Goal: Task Accomplishment & Management: Use online tool/utility

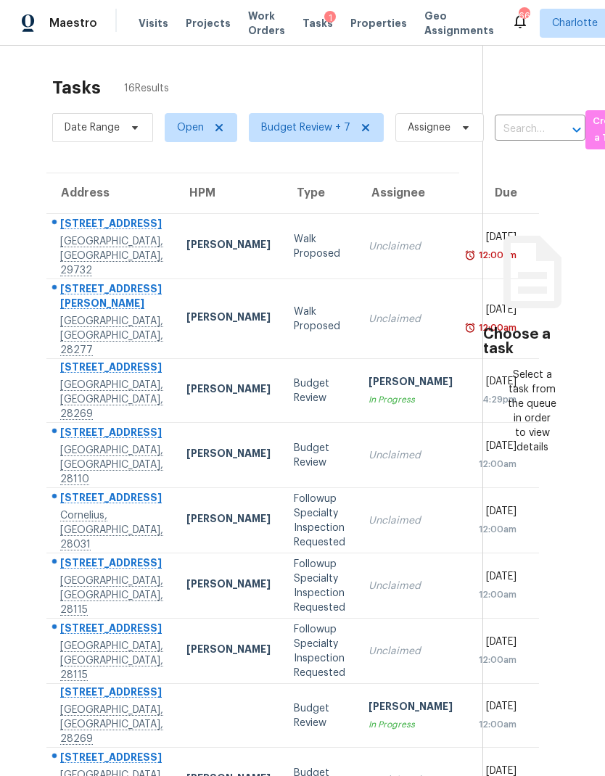
click at [521, 144] on section "Choose a task Select a task from the queue in order to view details" at bounding box center [531, 481] width 99 height 871
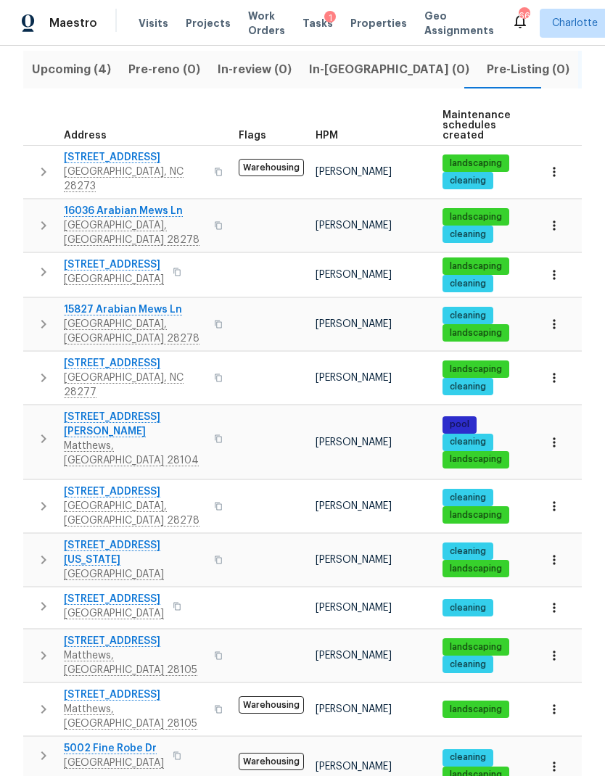
scroll to position [180, 0]
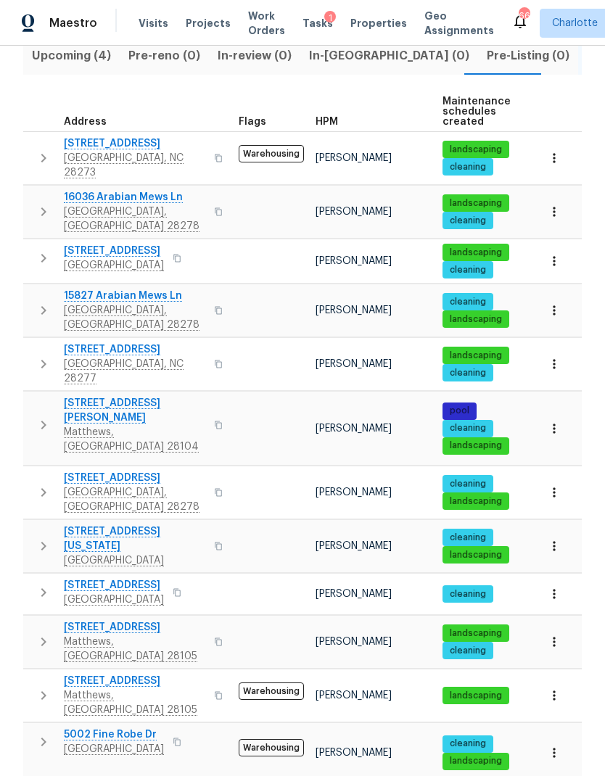
click at [165, 620] on span "[STREET_ADDRESS]" at bounding box center [134, 627] width 141 height 15
click at [51, 620] on button "button" at bounding box center [43, 642] width 29 height 44
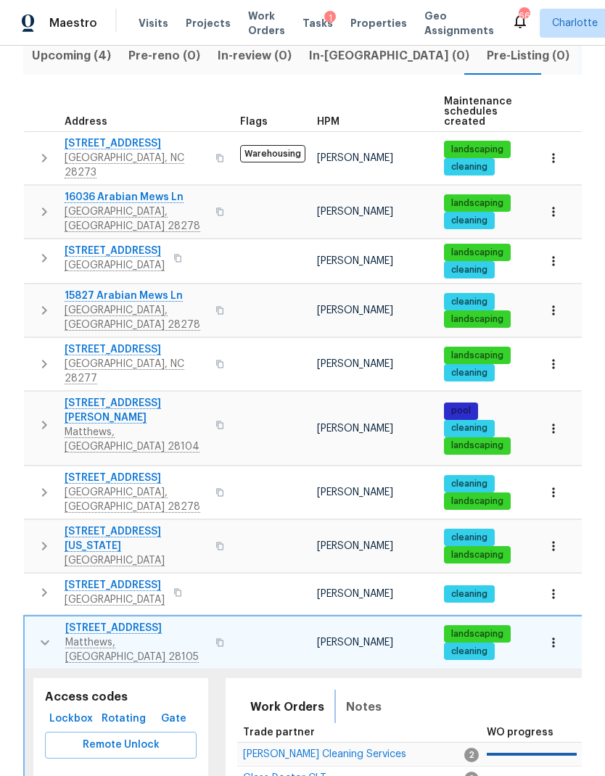
click at [366, 697] on span "Notes" at bounding box center [364, 707] width 36 height 20
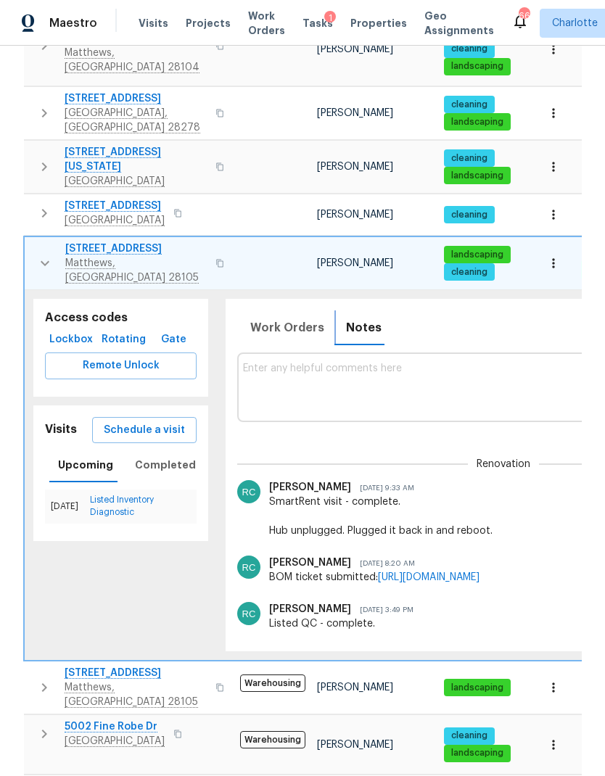
scroll to position [554, 0]
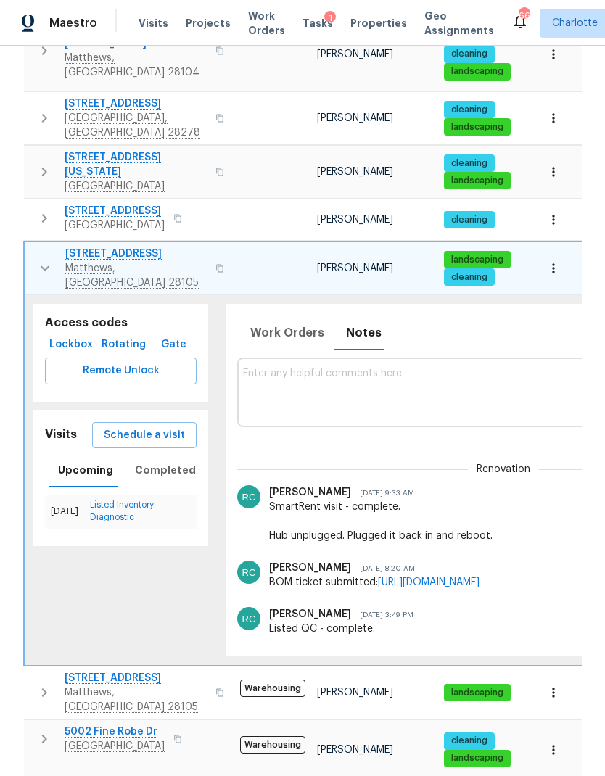
click at [30, 247] on button "button" at bounding box center [44, 269] width 29 height 44
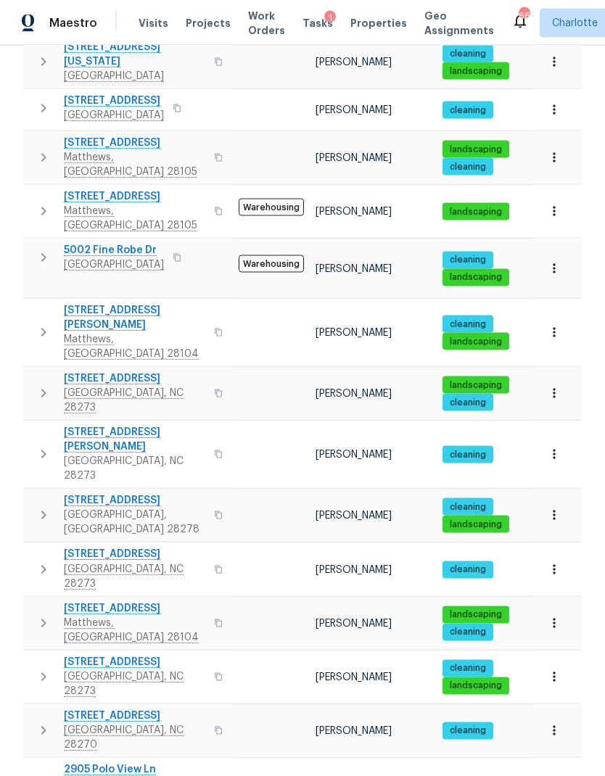
scroll to position [57, 0]
click at [46, 249] on icon "button" at bounding box center [43, 257] width 17 height 17
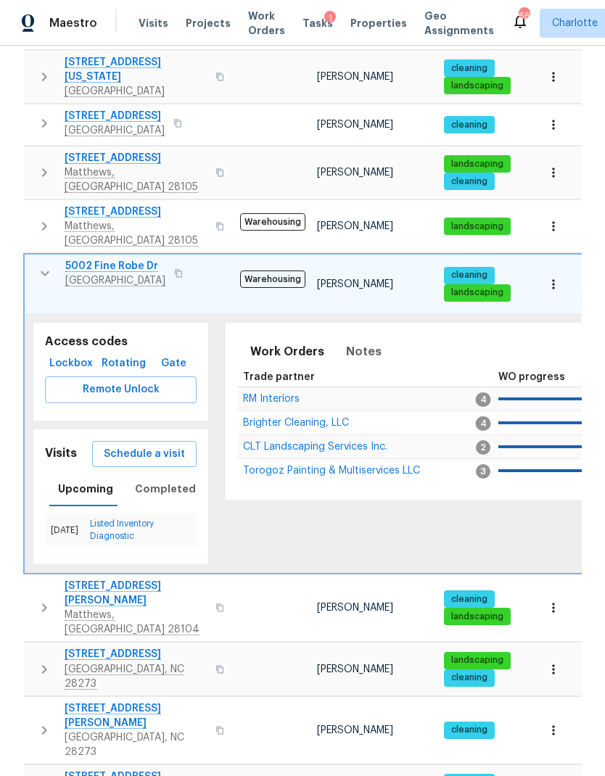
scroll to position [0, 0]
click at [51, 259] on button "button" at bounding box center [44, 273] width 29 height 29
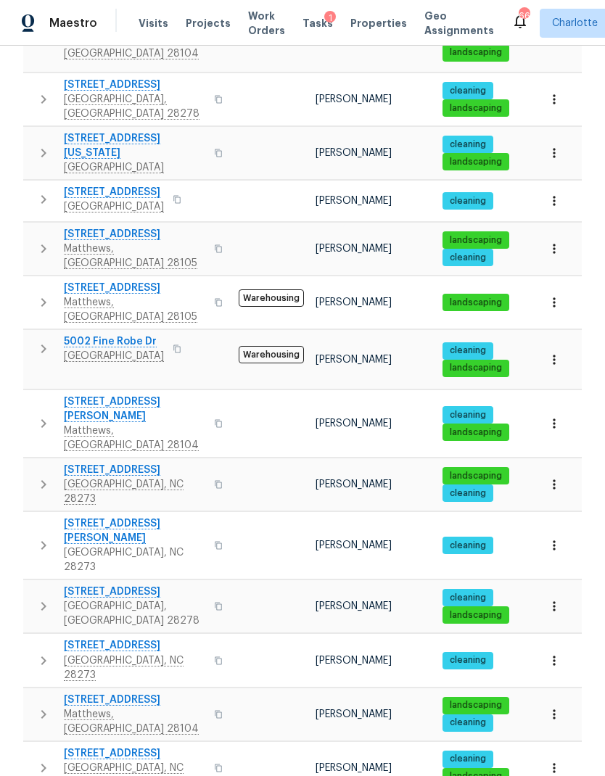
scroll to position [576, 0]
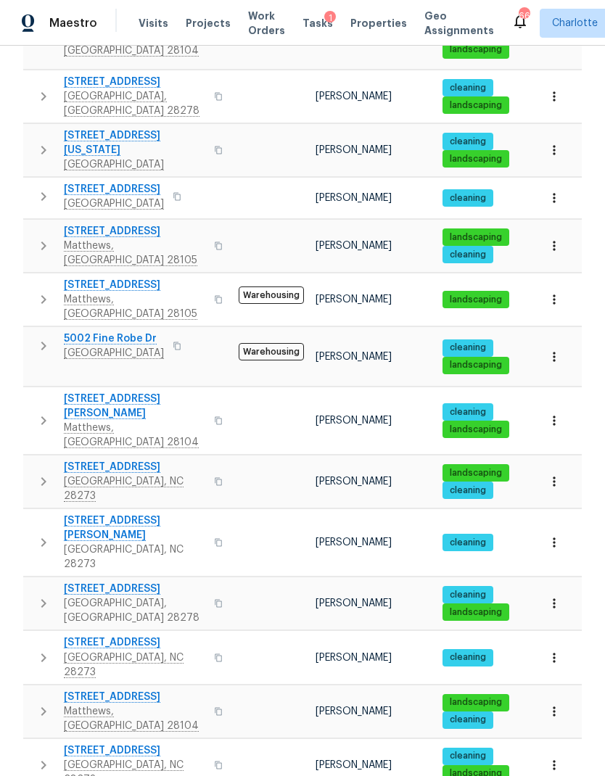
click at [47, 278] on button "button" at bounding box center [43, 300] width 29 height 44
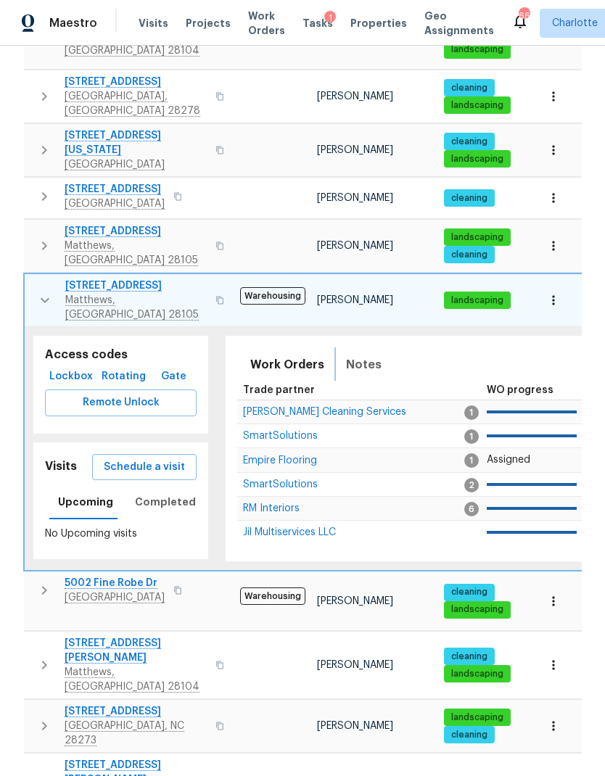
click at [361, 355] on span "Notes" at bounding box center [364, 365] width 36 height 20
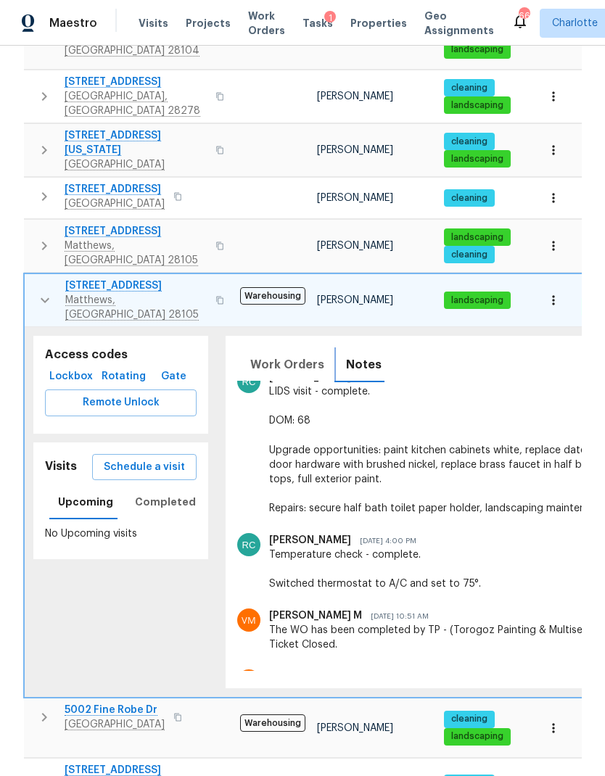
scroll to position [1339, 0]
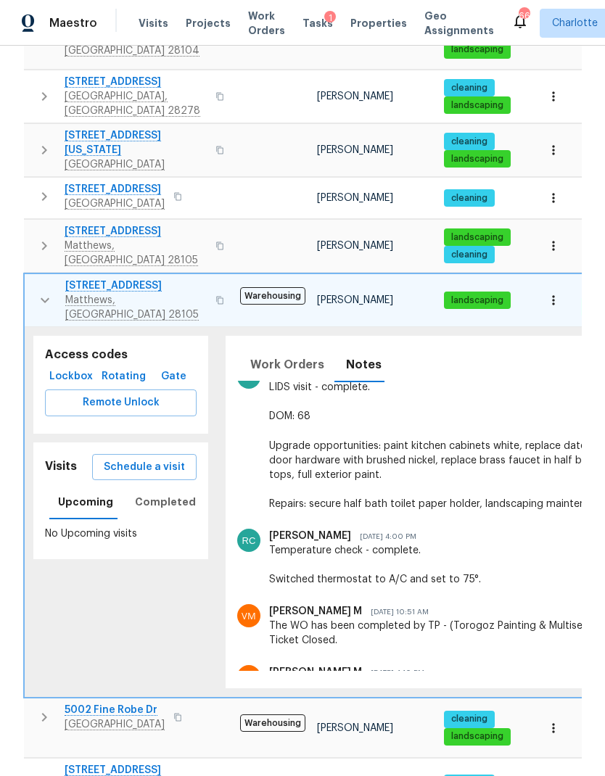
click at [44, 279] on button "button" at bounding box center [44, 301] width 29 height 44
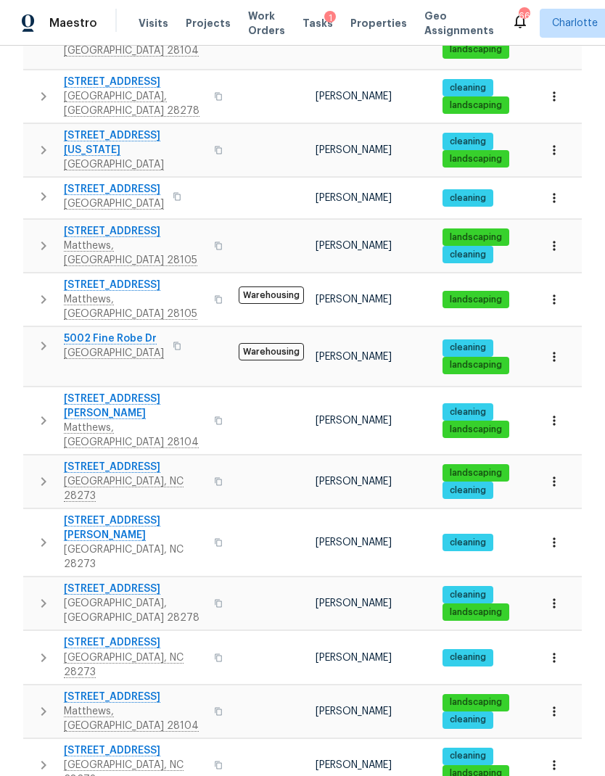
click at [50, 237] on icon "button" at bounding box center [43, 245] width 17 height 17
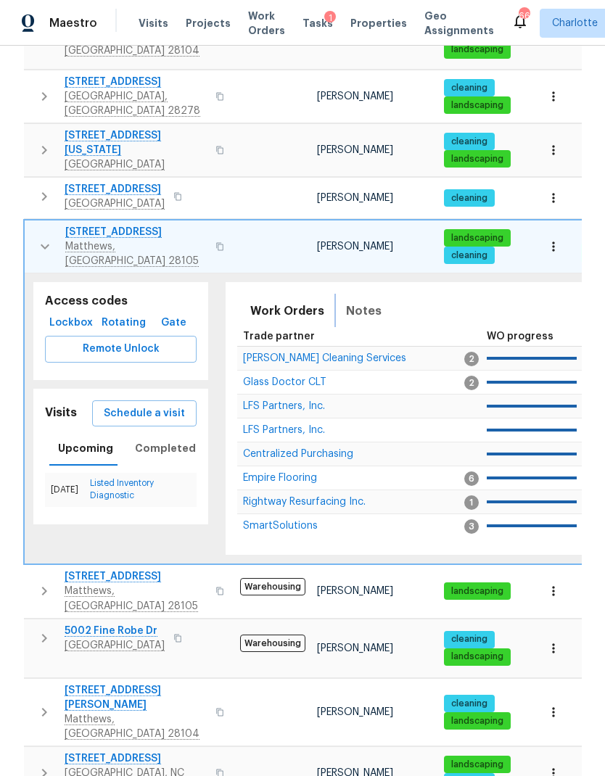
click at [349, 301] on span "Notes" at bounding box center [364, 311] width 36 height 20
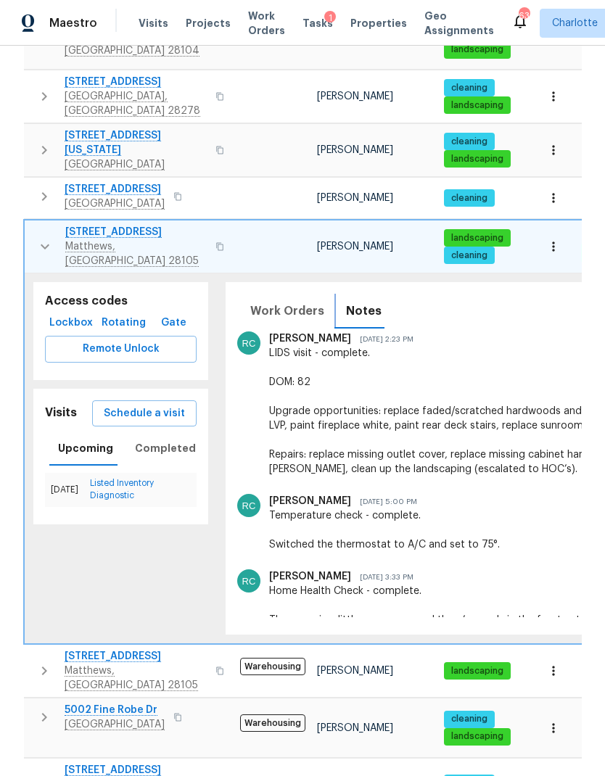
scroll to position [0, 0]
click at [52, 238] on icon "button" at bounding box center [44, 246] width 17 height 17
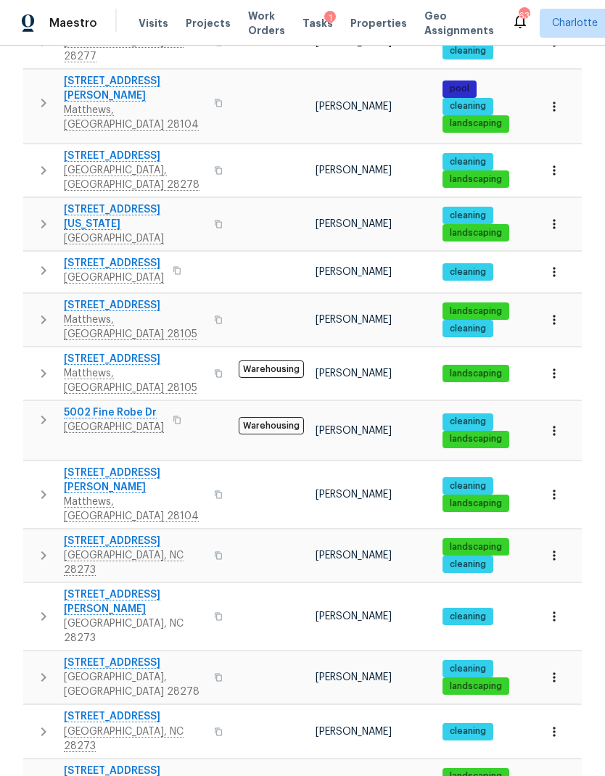
scroll to position [514, 0]
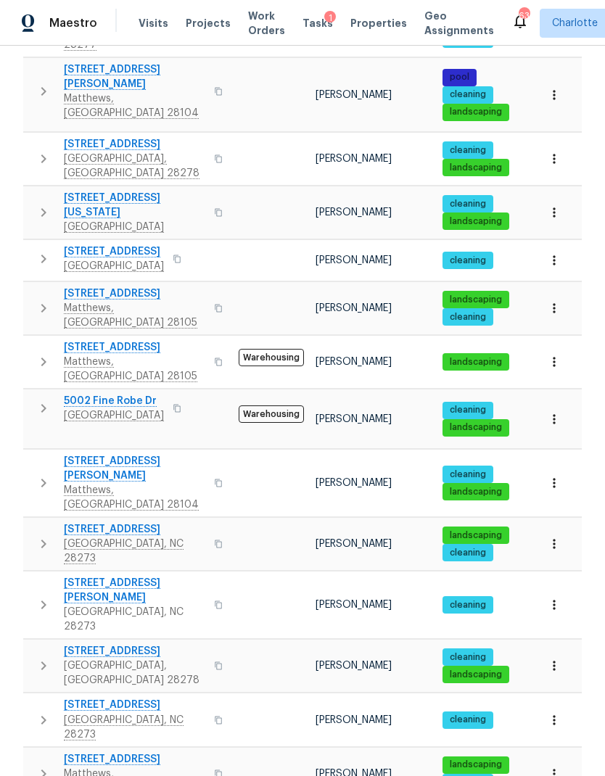
click at [38, 400] on icon "button" at bounding box center [43, 408] width 17 height 17
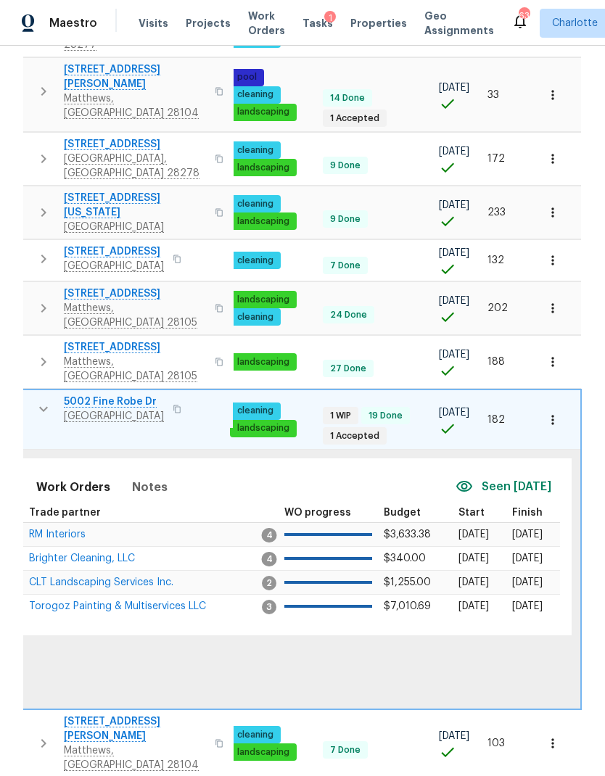
scroll to position [0, 213]
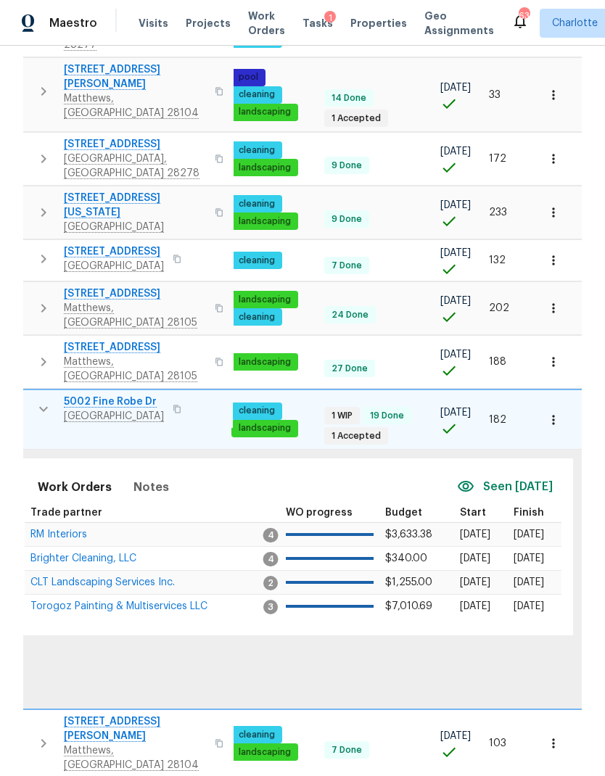
click at [558, 413] on icon "button" at bounding box center [553, 420] width 15 height 15
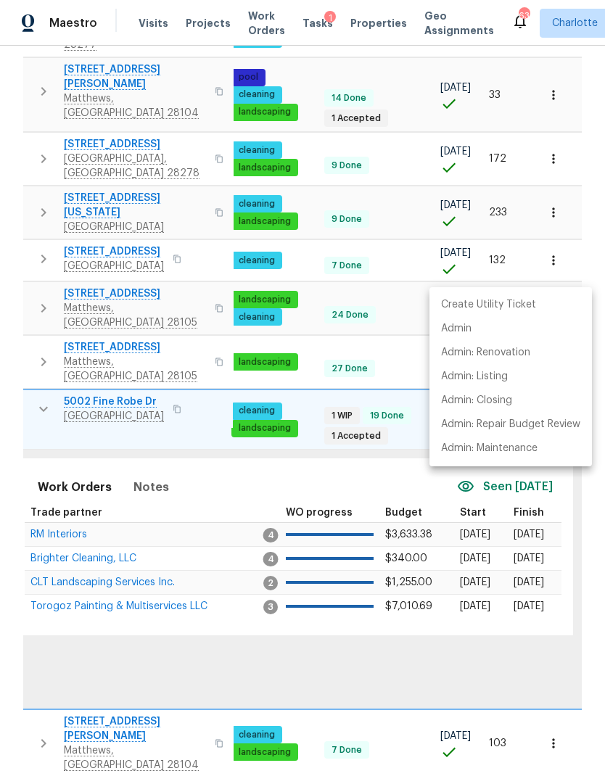
click at [356, 524] on div at bounding box center [302, 388] width 605 height 776
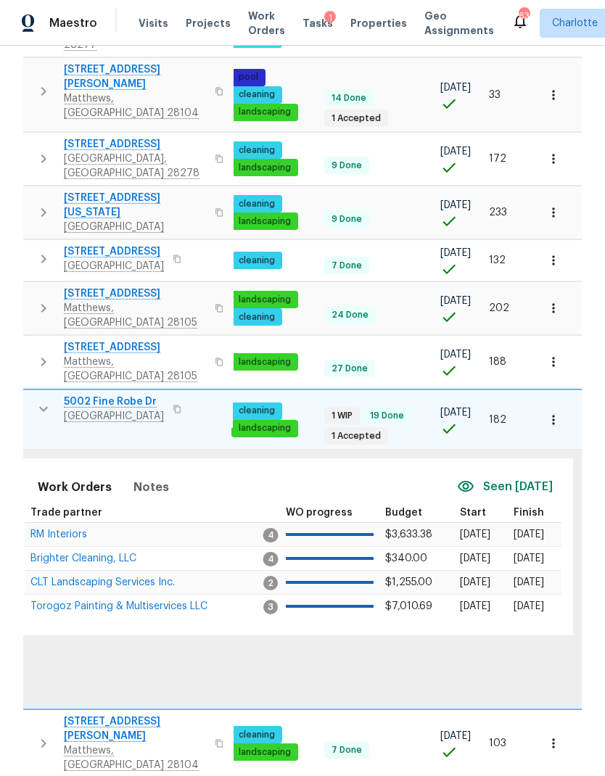
click at [338, 485] on div "Work Orders Notes Seen today Trade partner WO progress Budget Start Finish RM I…" at bounding box center [292, 579] width 577 height 259
click at [144, 477] on span "Notes" at bounding box center [151, 487] width 36 height 20
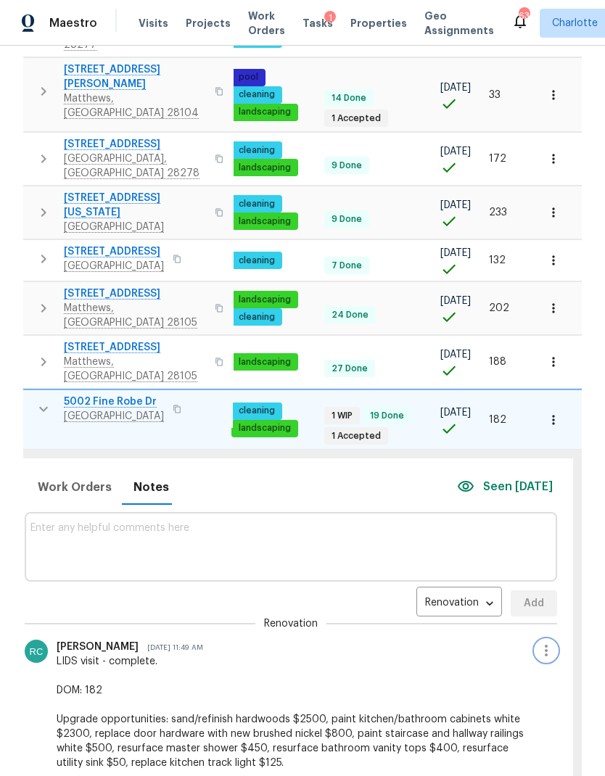
click at [549, 642] on icon "button" at bounding box center [545, 650] width 17 height 17
click at [516, 521] on li "Edit message" at bounding box center [507, 525] width 100 height 24
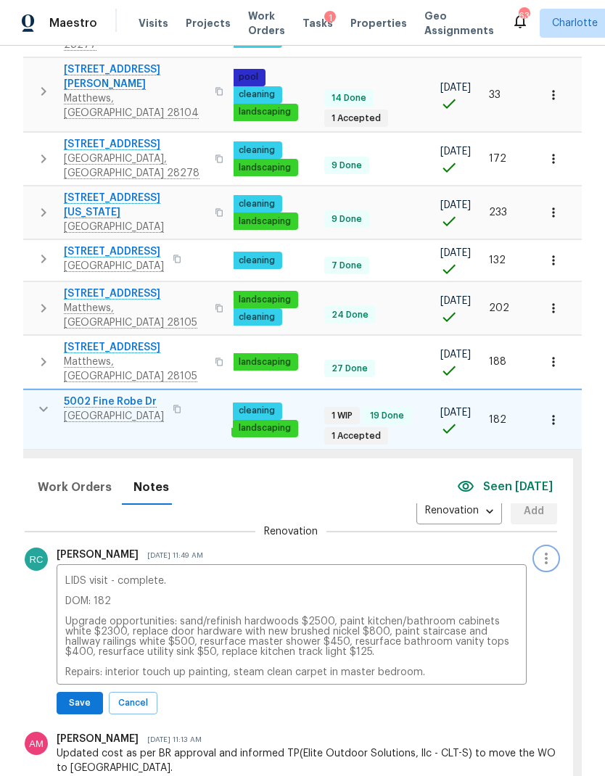
scroll to position [94, 0]
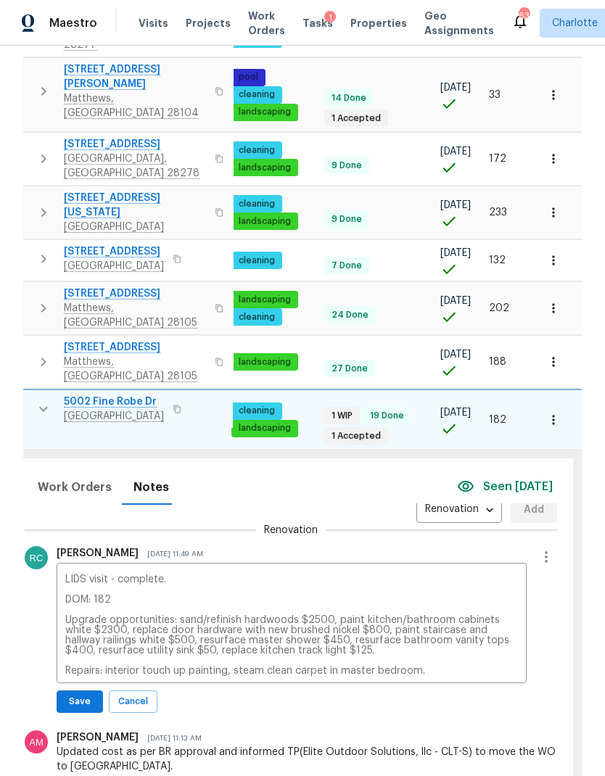
click at [453, 574] on textarea "LIDS visit - complete. DOM: 182 Upgrade opportunities: sand/refinish hardwoods …" at bounding box center [291, 625] width 453 height 102
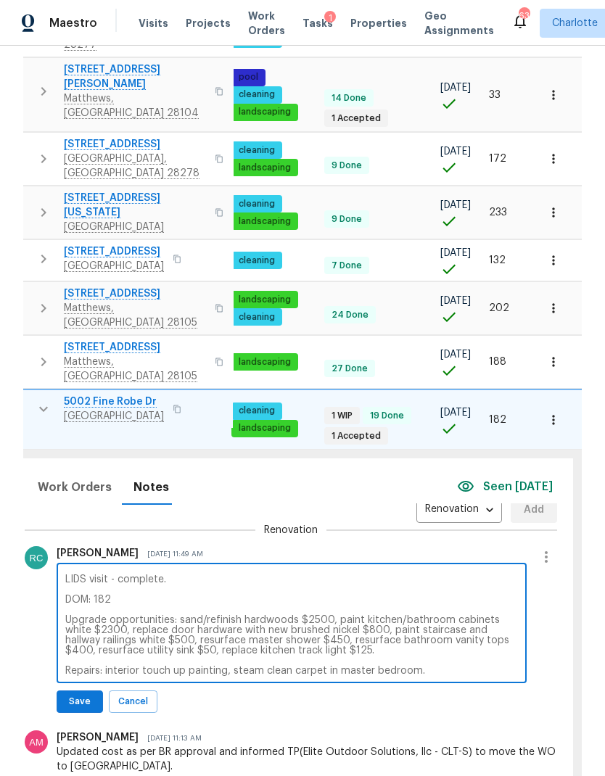
scroll to position [57, 0]
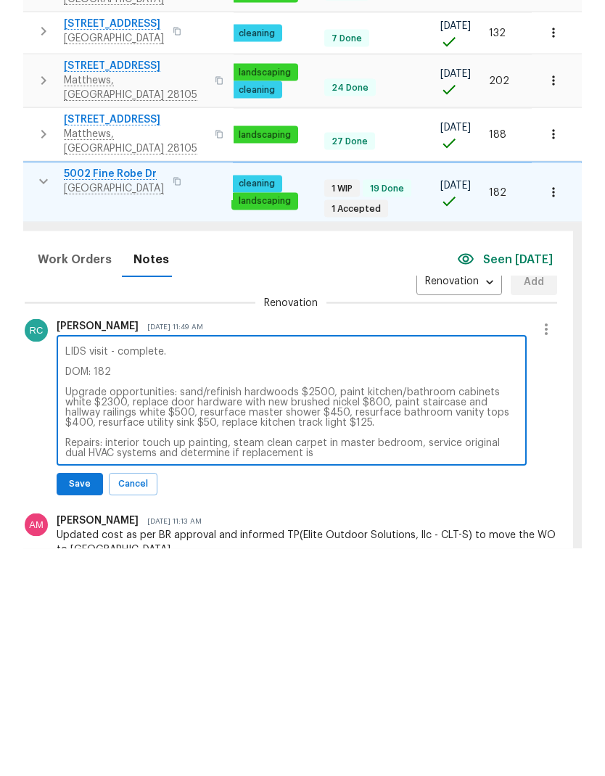
type textarea "LIDS visit - complete. DOM: 182 Upgrade opportunities: sand/refinish hardwoods …"
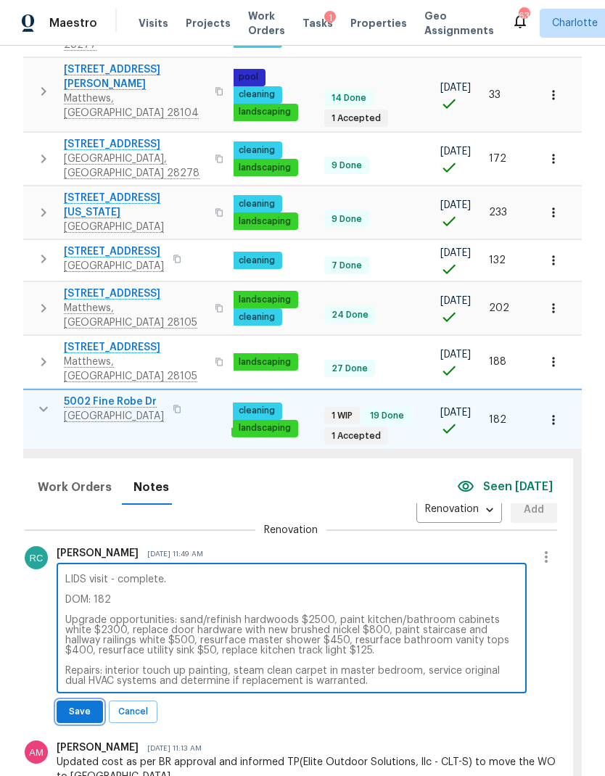
click at [73, 704] on span "Save" at bounding box center [80, 711] width 28 height 15
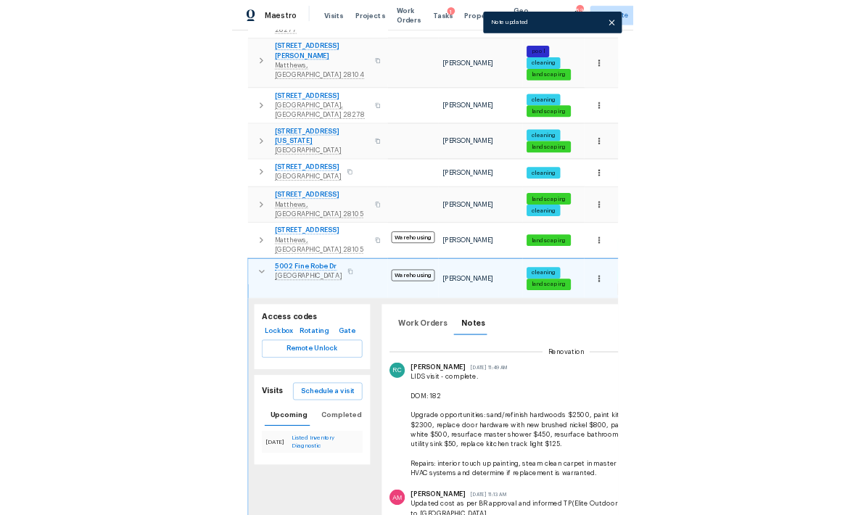
scroll to position [0, 0]
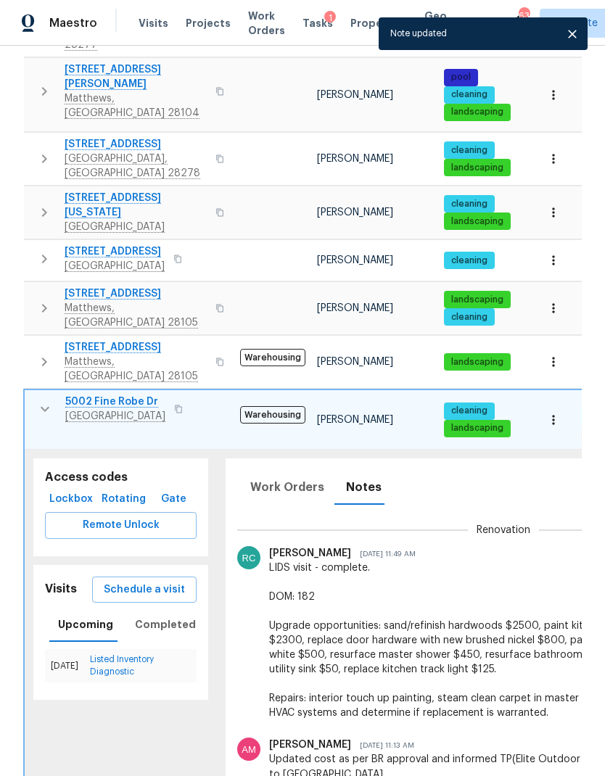
click at [35, 395] on button "button" at bounding box center [44, 409] width 29 height 29
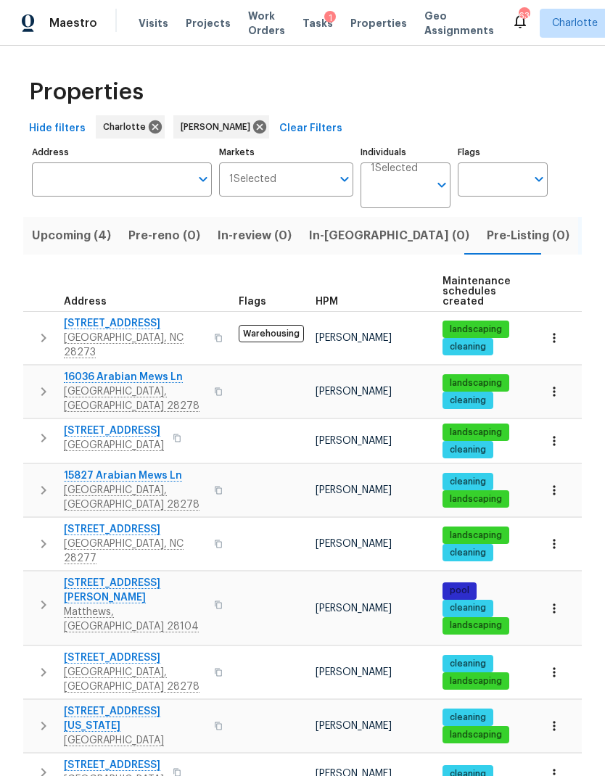
click at [335, 236] on span "In-reno (0)" at bounding box center [389, 236] width 160 height 20
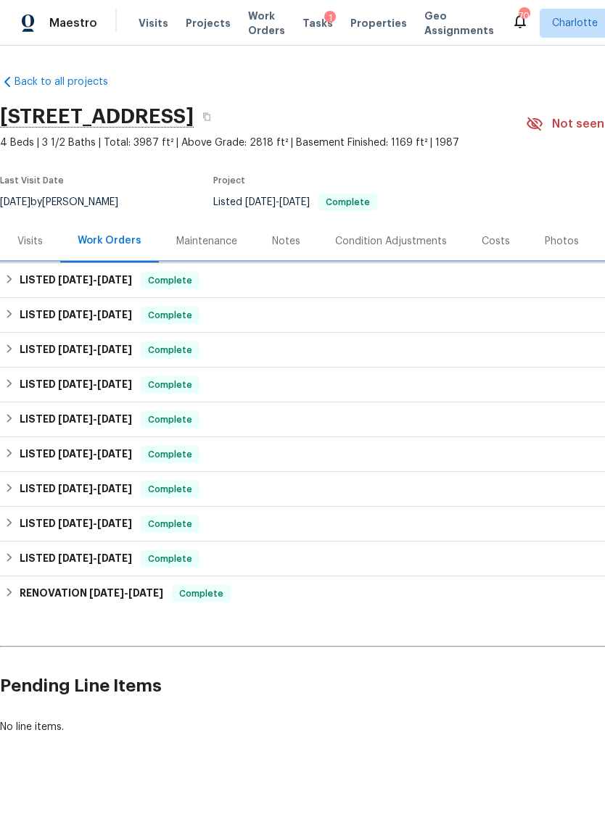
click at [24, 288] on h6 "LISTED 7/31/25 - 8/4/25" at bounding box center [76, 280] width 112 height 17
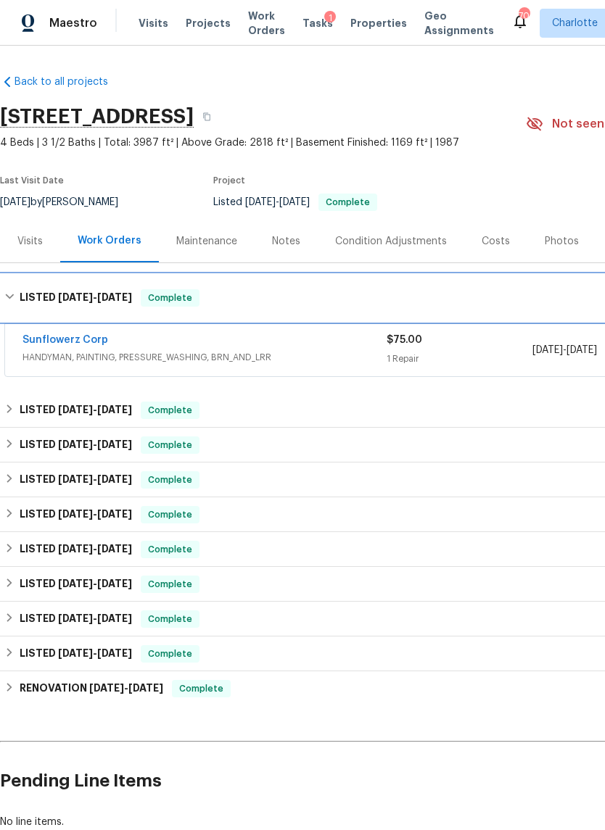
click at [17, 298] on div "LISTED 7/31/25 - 8/4/25 Complete" at bounding box center [409, 297] width 811 height 17
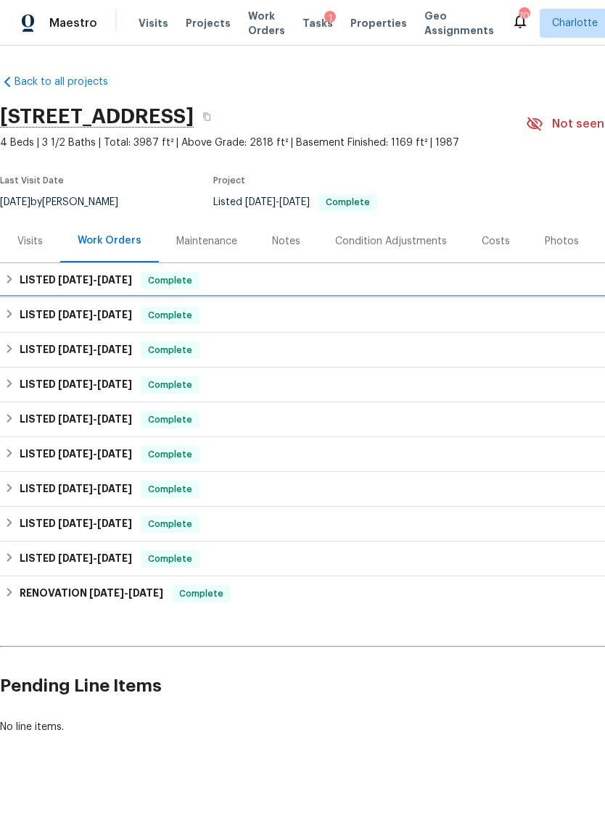
click at [29, 316] on h6 "LISTED 7/31/25 - 8/14/25" at bounding box center [76, 315] width 112 height 17
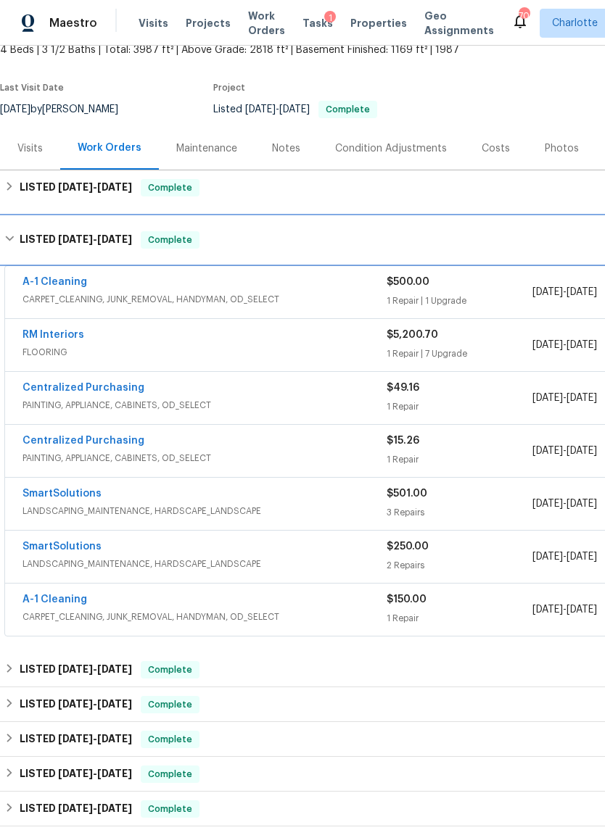
scroll to position [93, 0]
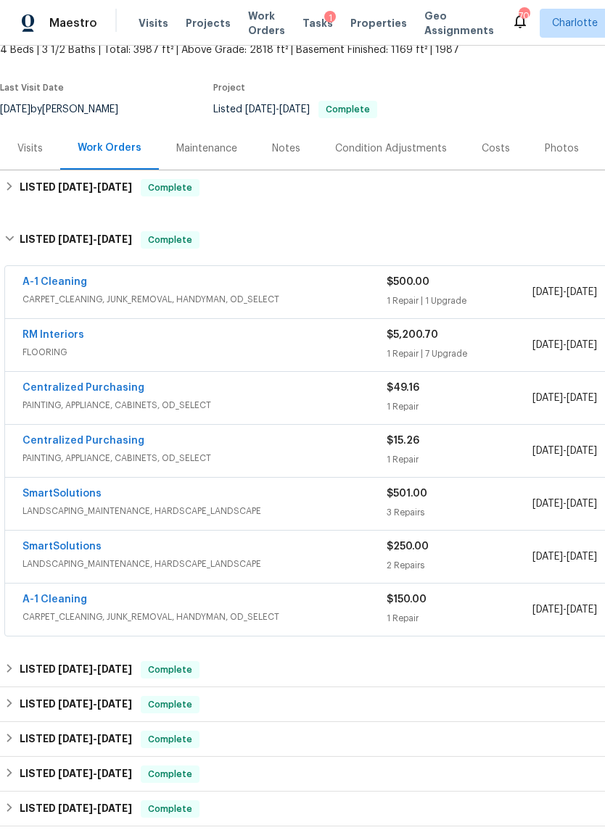
click at [34, 339] on link "RM Interiors" at bounding box center [53, 335] width 62 height 10
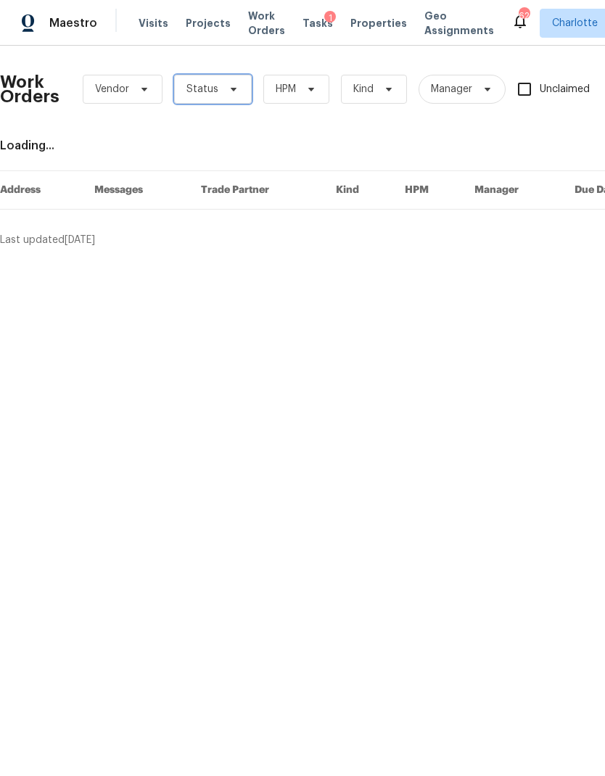
click at [217, 94] on span "Status" at bounding box center [213, 89] width 78 height 29
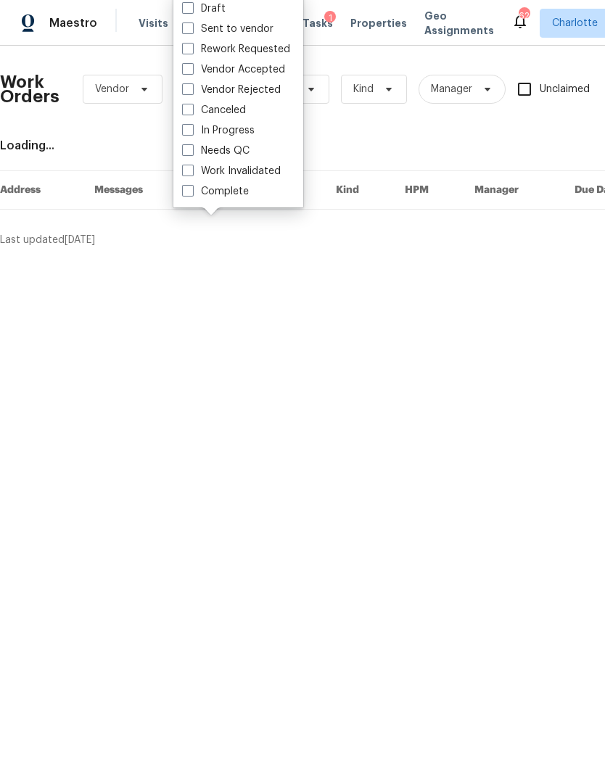
click at [246, 147] on label "Needs QC" at bounding box center [215, 151] width 67 height 15
click at [191, 147] on input "Needs QC" at bounding box center [186, 148] width 9 height 9
checkbox input "true"
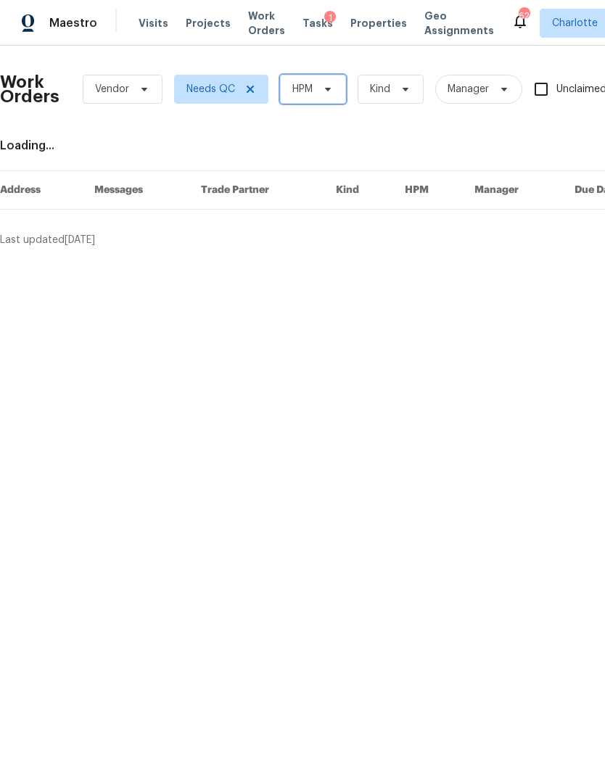
click at [313, 90] on span "HPM" at bounding box center [302, 89] width 20 height 15
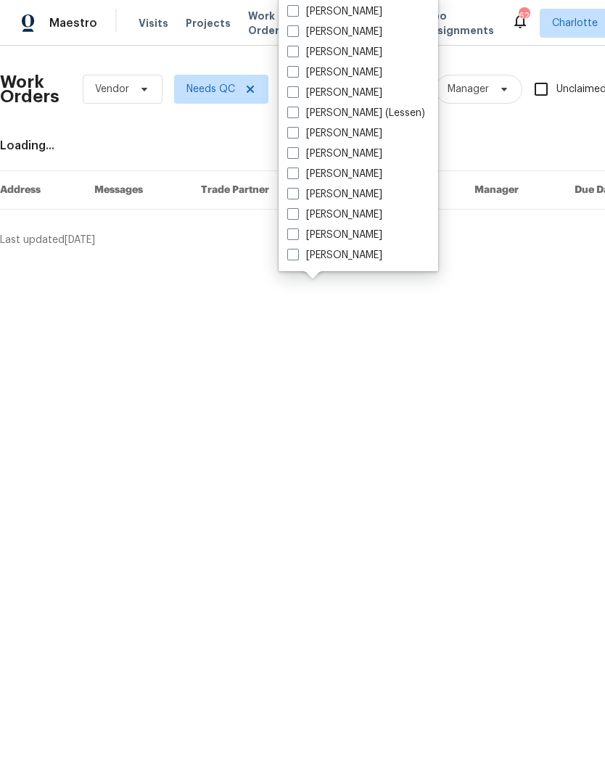
scroll to position [180, 0]
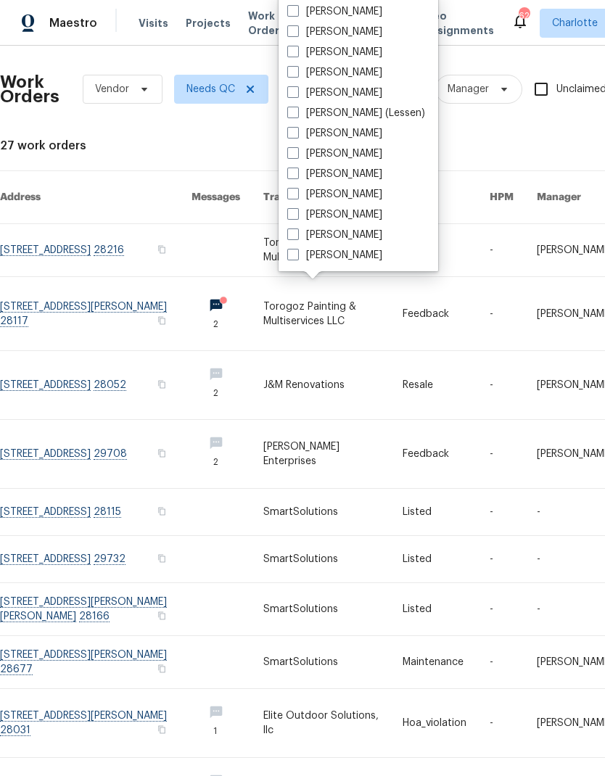
click at [347, 262] on label "[PERSON_NAME]" at bounding box center [334, 255] width 95 height 15
click at [297, 257] on input "[PERSON_NAME]" at bounding box center [291, 252] width 9 height 9
checkbox input "true"
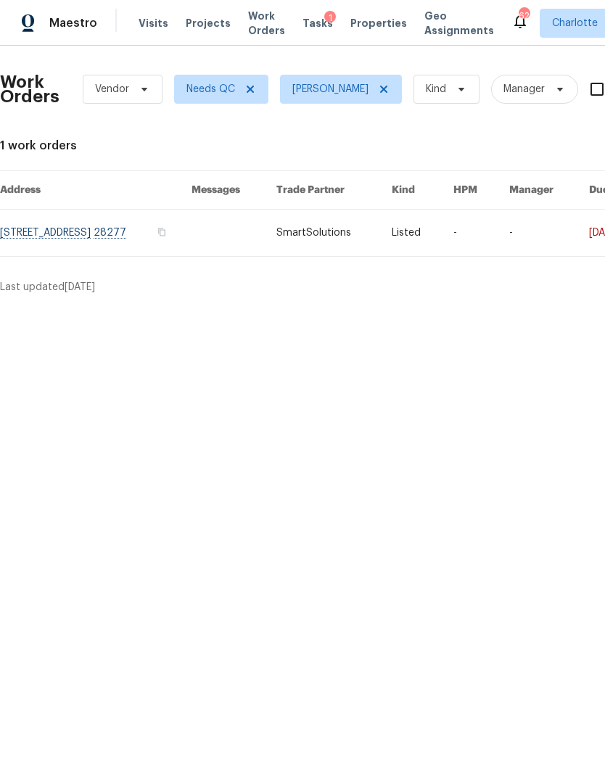
click at [157, 231] on link at bounding box center [95, 233] width 191 height 46
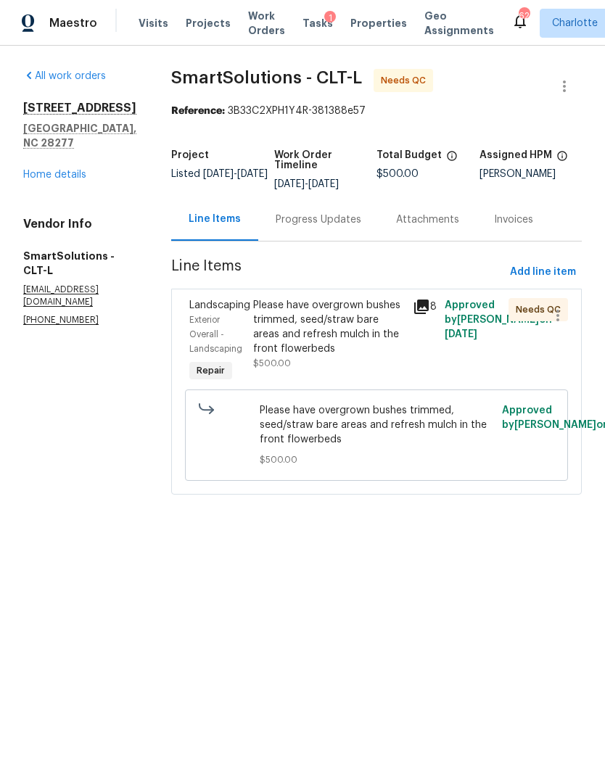
click at [373, 325] on div "Please have overgrown bushes trimmed, seed/straw bare areas and refresh mulch i…" at bounding box center [328, 327] width 151 height 58
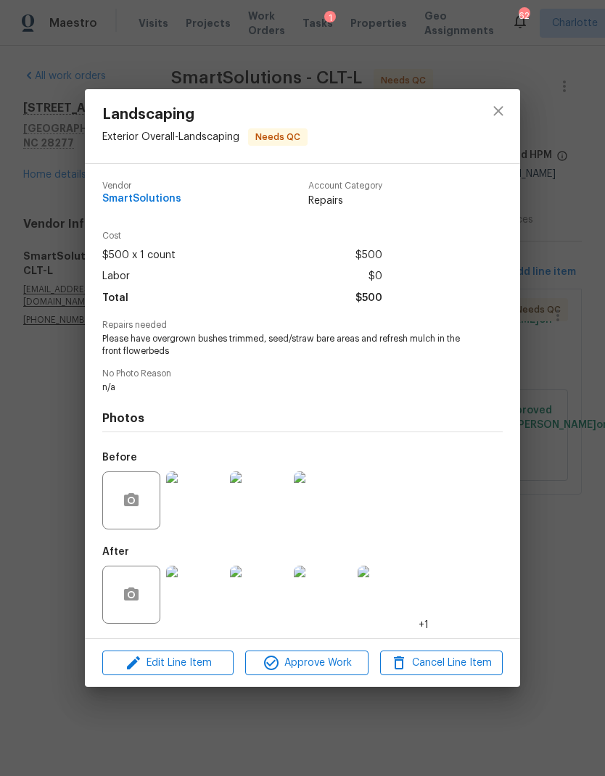
click at [213, 599] on img at bounding box center [195, 595] width 58 height 58
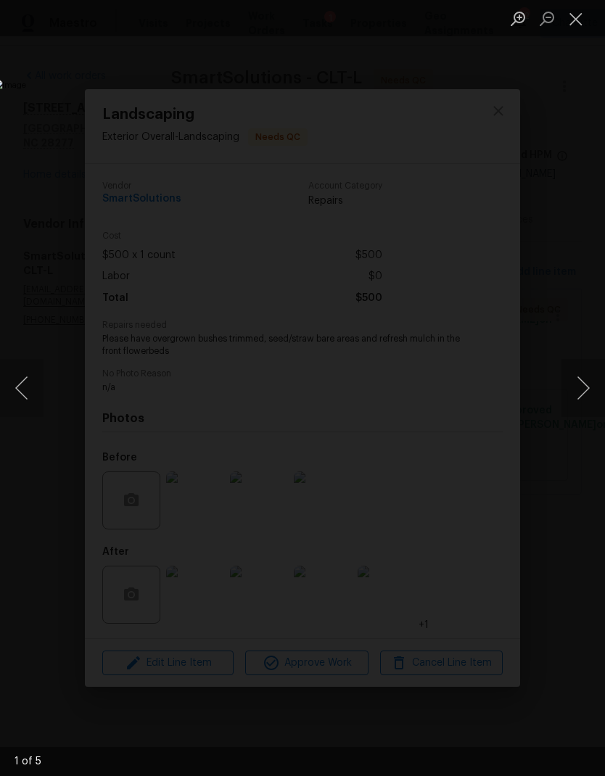
click at [580, 363] on button "Next image" at bounding box center [583, 388] width 44 height 58
click at [582, 375] on button "Next image" at bounding box center [583, 388] width 44 height 58
click at [582, 372] on button "Next image" at bounding box center [583, 388] width 44 height 58
click at [578, 374] on button "Next image" at bounding box center [583, 388] width 44 height 58
click at [582, 374] on button "Next image" at bounding box center [583, 388] width 44 height 58
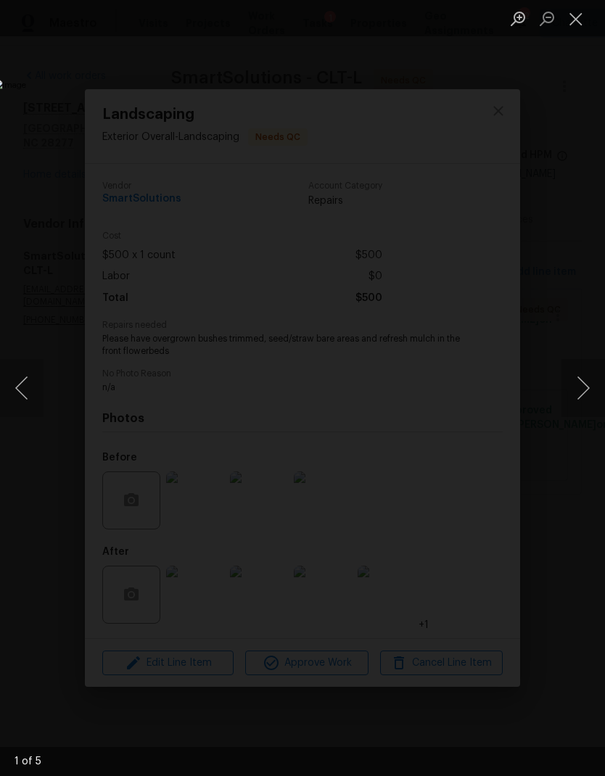
click at [585, 365] on button "Next image" at bounding box center [583, 388] width 44 height 58
click at [582, 374] on button "Next image" at bounding box center [583, 388] width 44 height 58
click at [569, 30] on button "Close lightbox" at bounding box center [575, 18] width 29 height 25
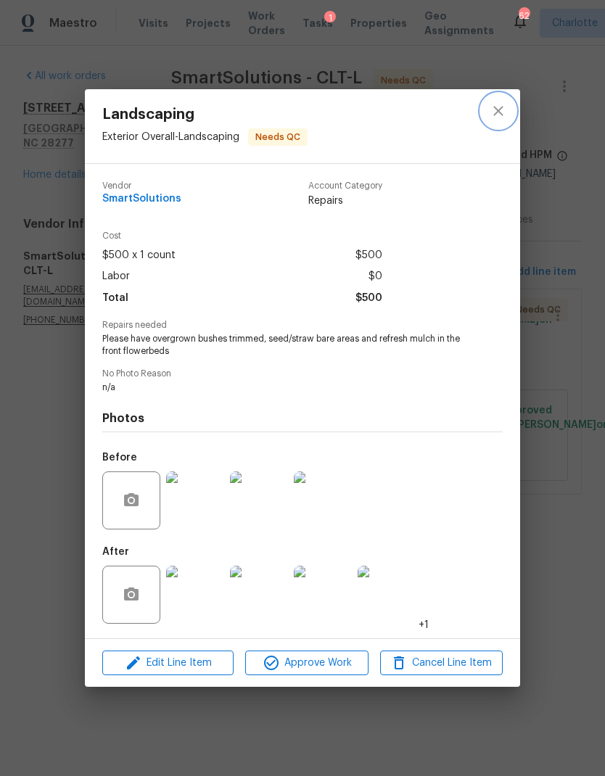
click at [506, 112] on icon "close" at bounding box center [498, 110] width 17 height 17
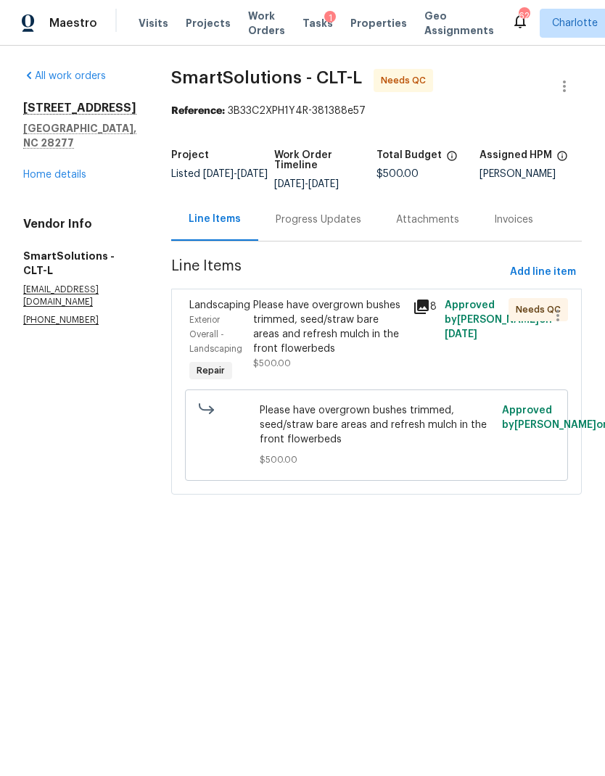
click at [342, 234] on div "Progress Updates" at bounding box center [318, 219] width 120 height 43
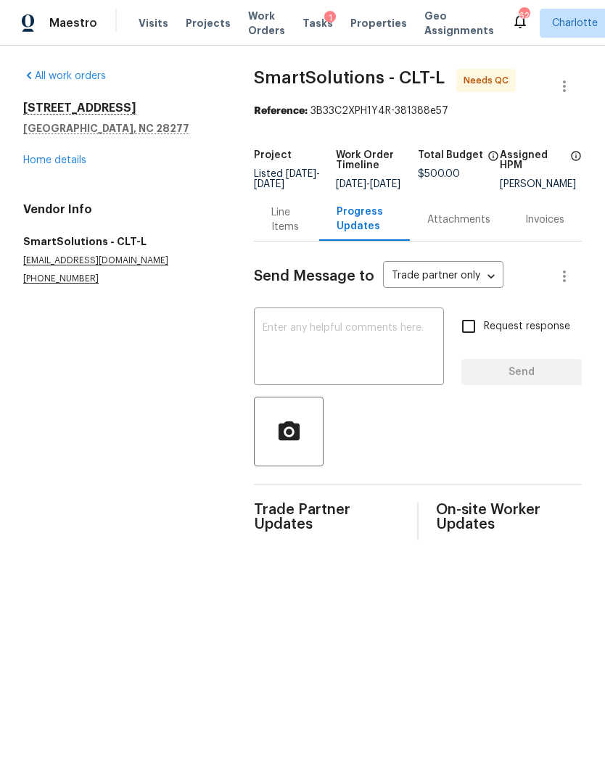
click at [276, 234] on div "Line Items" at bounding box center [286, 219] width 30 height 29
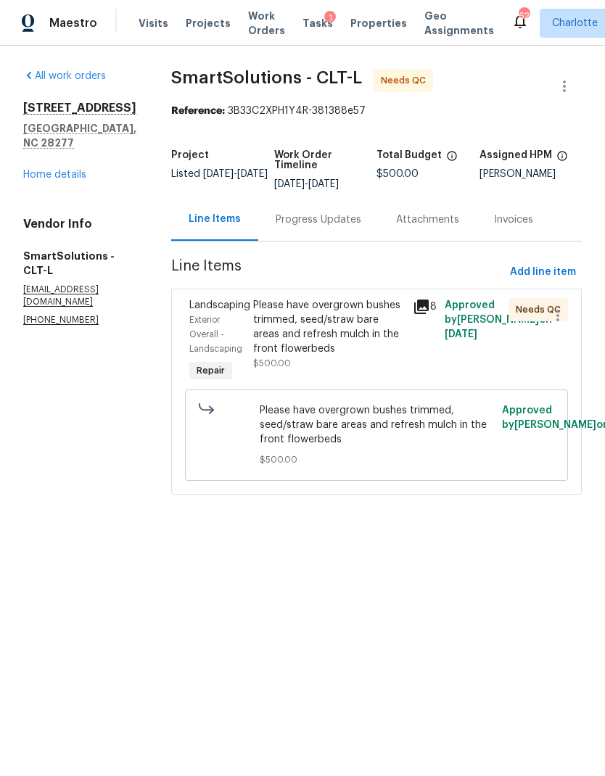
click at [358, 339] on div "Please have overgrown bushes trimmed, seed/straw bare areas and refresh mulch i…" at bounding box center [328, 327] width 151 height 58
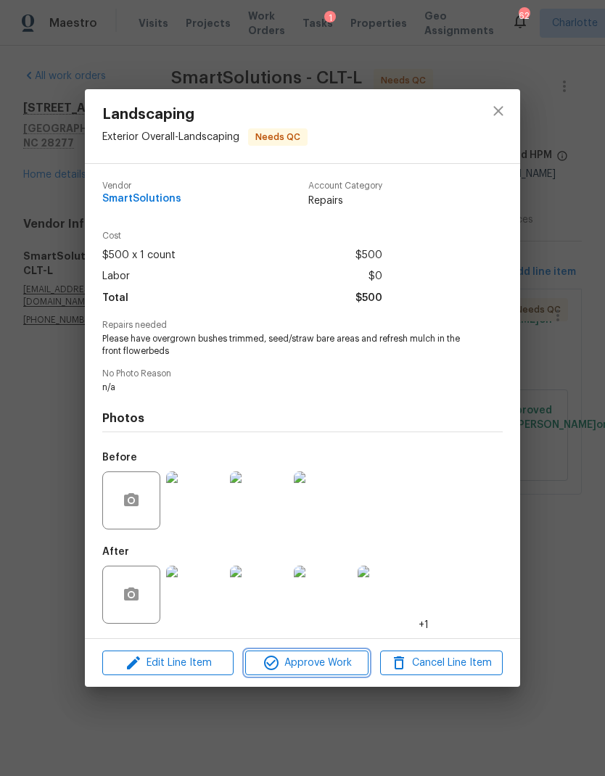
click at [316, 676] on button "Approve Work" at bounding box center [306, 663] width 123 height 25
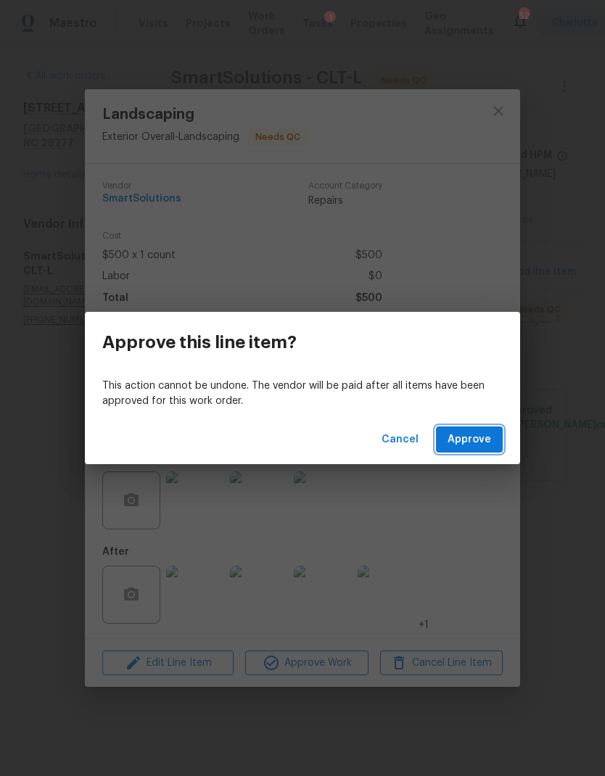
click at [478, 447] on span "Approve" at bounding box center [469, 440] width 44 height 18
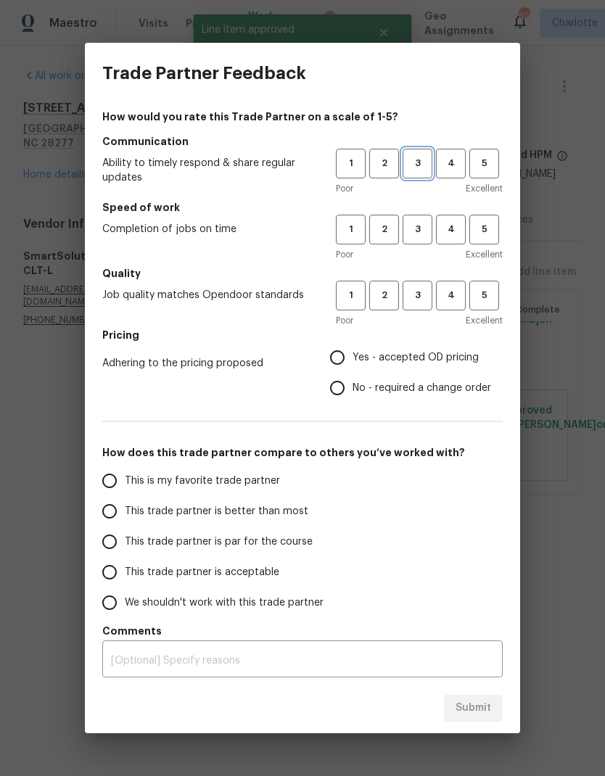
click at [422, 158] on span "3" at bounding box center [417, 163] width 27 height 17
click at [384, 231] on span "2" at bounding box center [384, 229] width 27 height 17
click at [422, 228] on span "3" at bounding box center [417, 229] width 27 height 17
click at [424, 297] on span "3" at bounding box center [417, 295] width 27 height 17
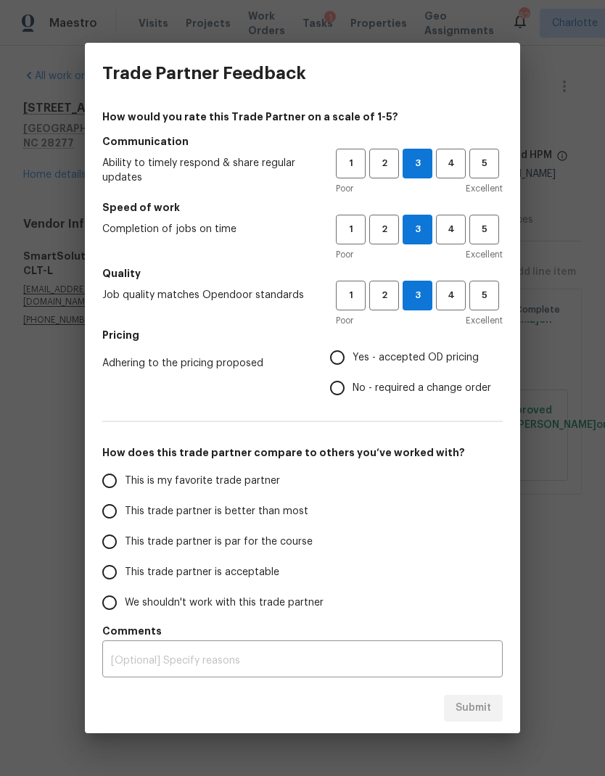
click at [343, 351] on input "Yes - accepted OD pricing" at bounding box center [337, 357] width 30 height 30
radio input "true"
click at [115, 508] on input "This trade partner is better than most" at bounding box center [109, 511] width 30 height 30
click at [496, 713] on button "Submit" at bounding box center [473, 708] width 59 height 27
radio input "true"
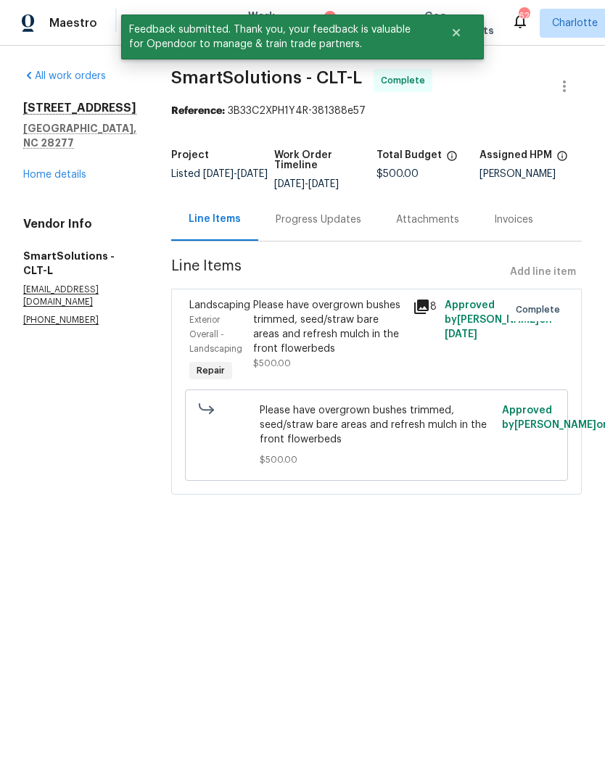
click at [67, 33] on div "Maestro" at bounding box center [48, 23] width 97 height 29
